Goal: Communication & Community: Answer question/provide support

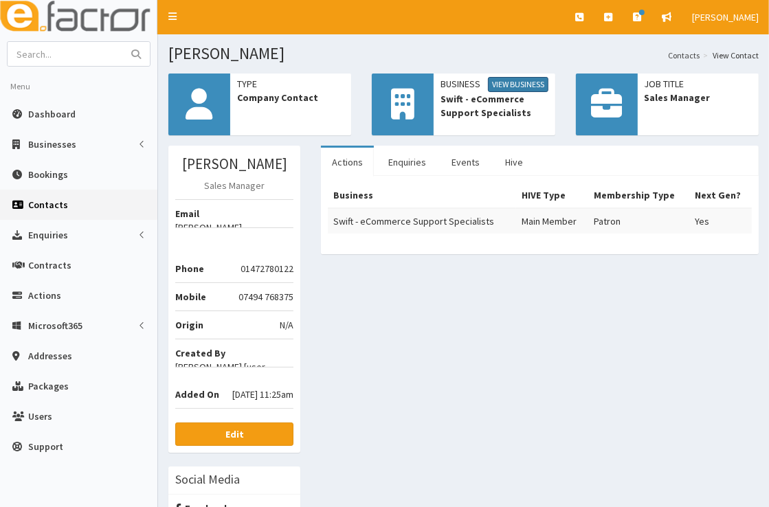
click at [517, 88] on link "View Business" at bounding box center [518, 84] width 61 height 15
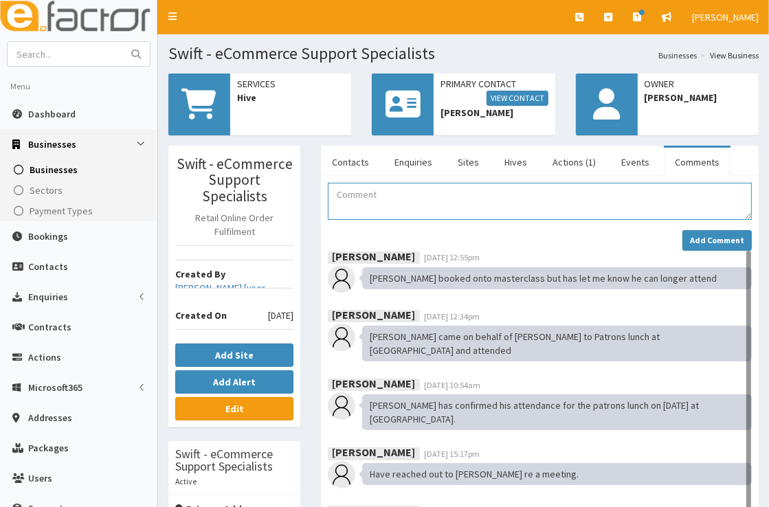
click at [408, 207] on textarea "Comment" at bounding box center [540, 201] width 424 height 37
type textarea "S"
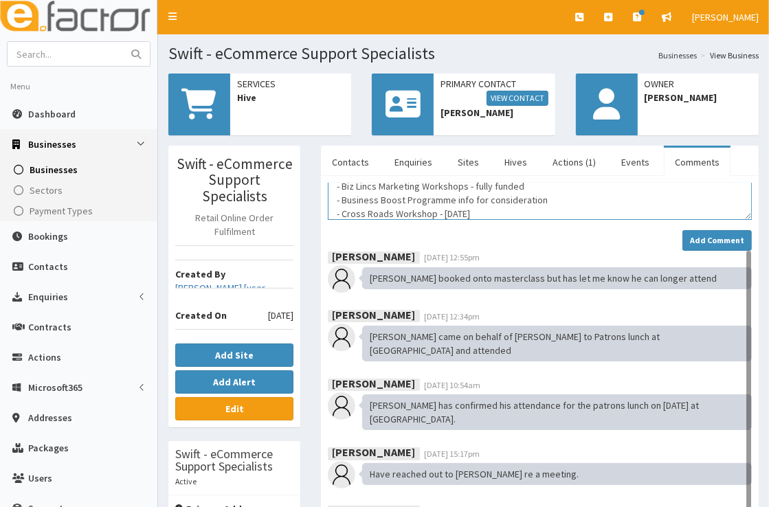
scroll to position [63, 0]
type textarea "After speaking with [PERSON_NAME] and [PERSON_NAME]'ve sent several emails on t…"
